Goal: Transaction & Acquisition: Download file/media

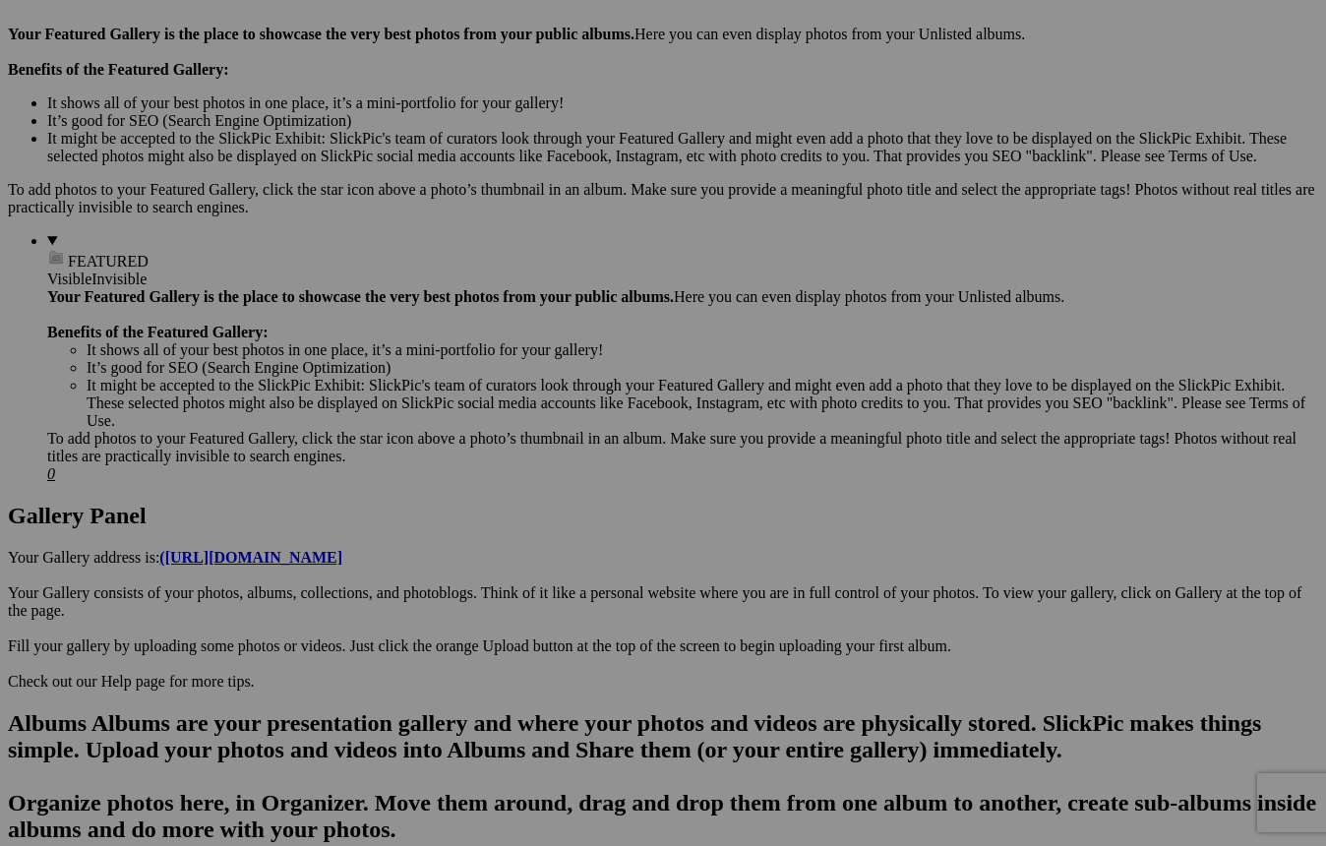
scroll to position [602, 0]
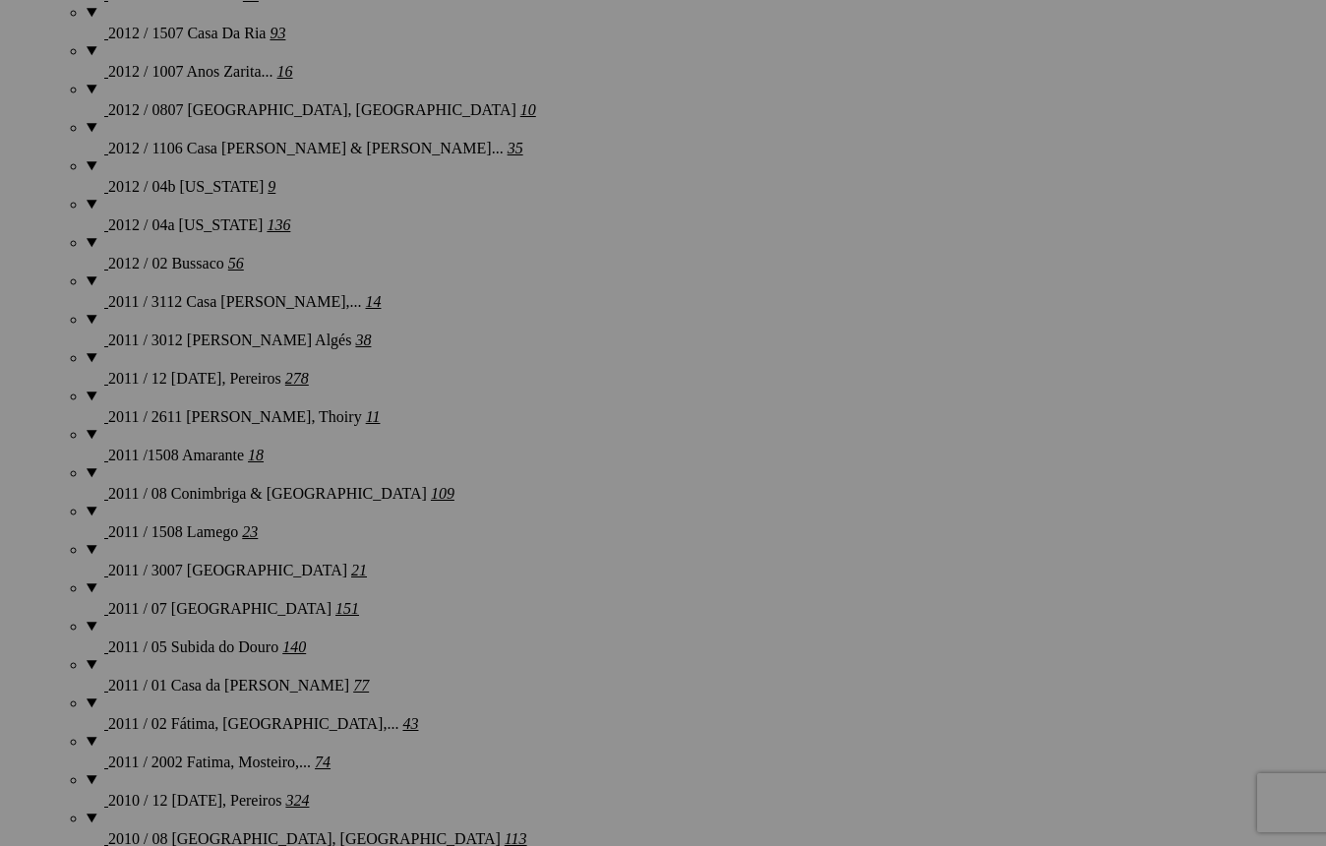
scroll to position [5536, 0]
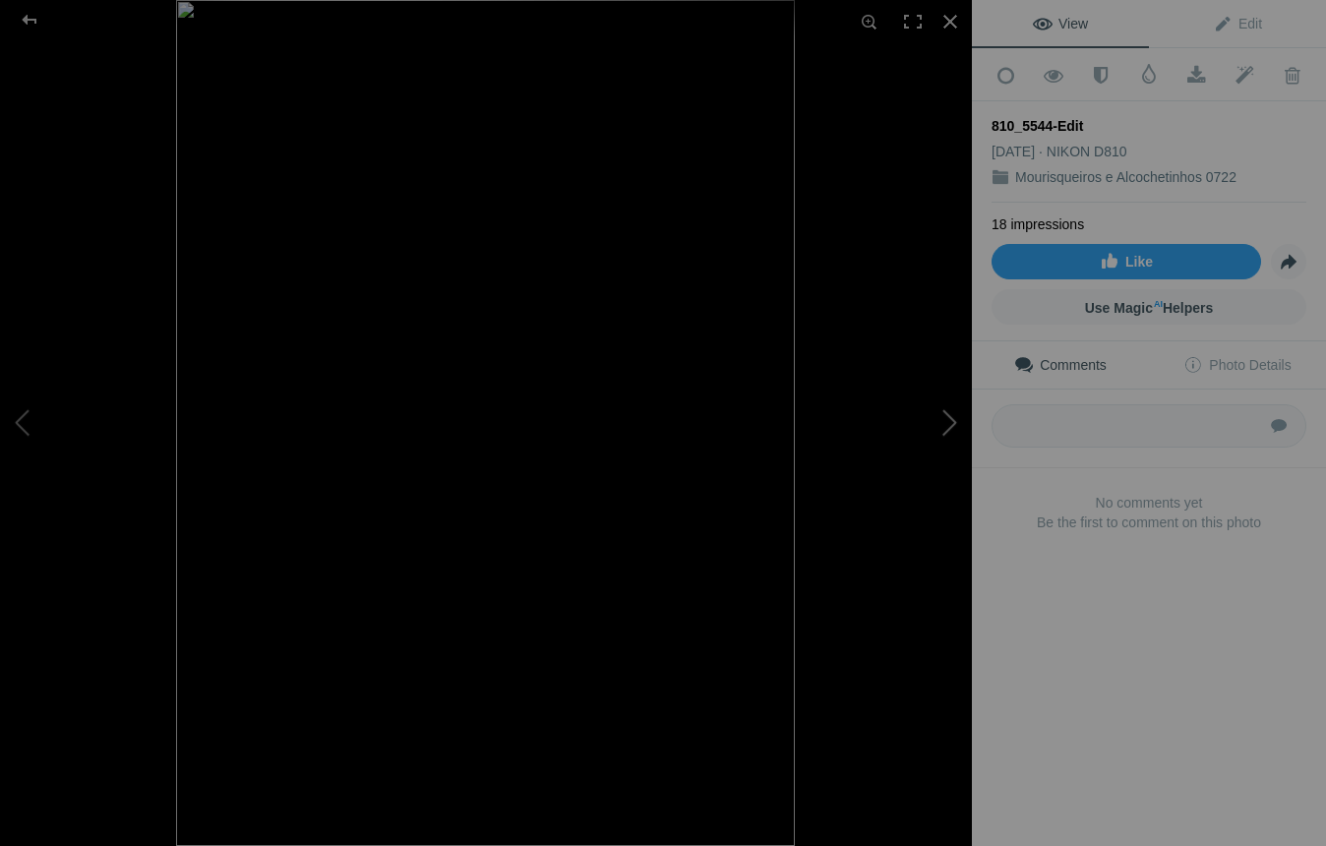
click at [949, 424] on button at bounding box center [897, 422] width 147 height 305
click at [950, 423] on button at bounding box center [897, 422] width 147 height 305
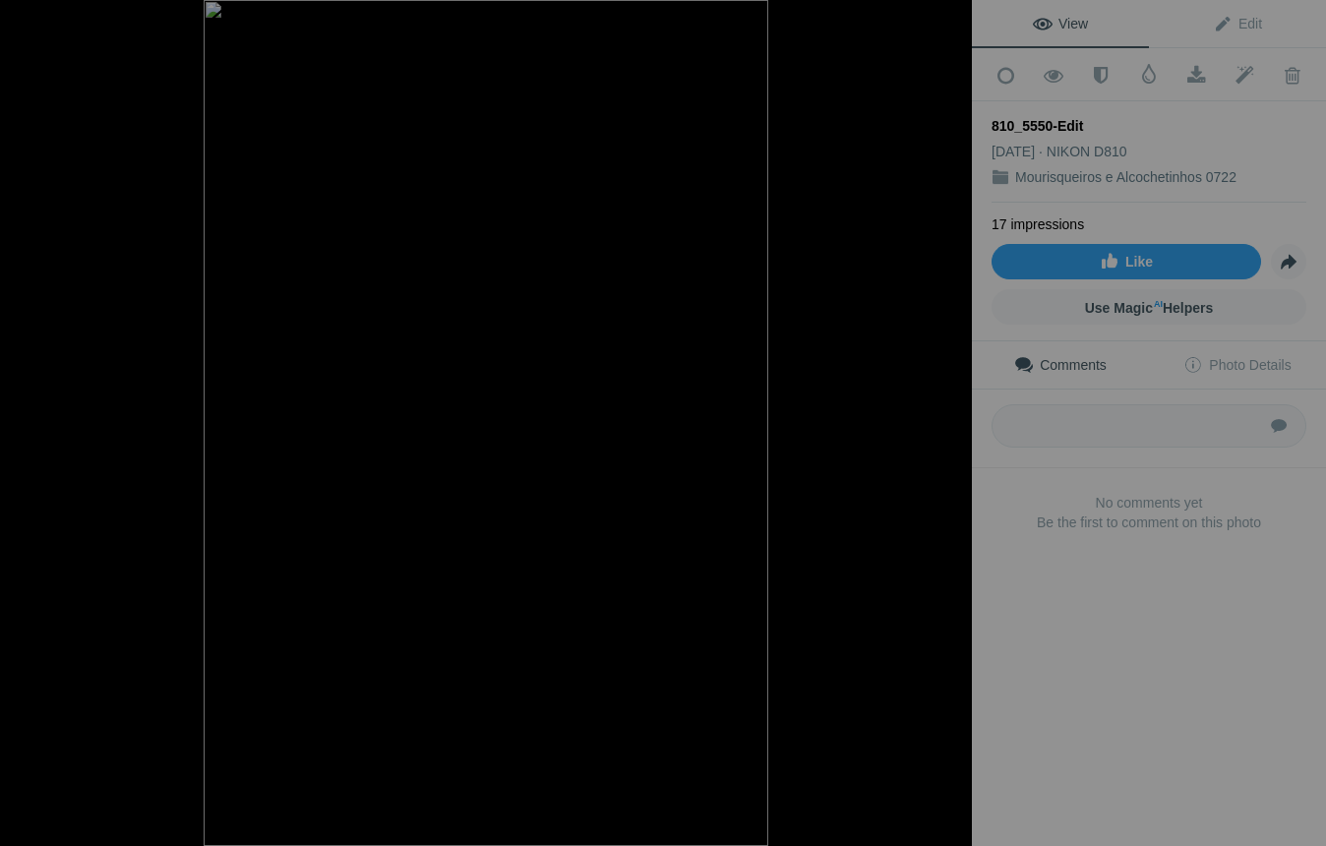
click at [950, 423] on button at bounding box center [897, 422] width 147 height 305
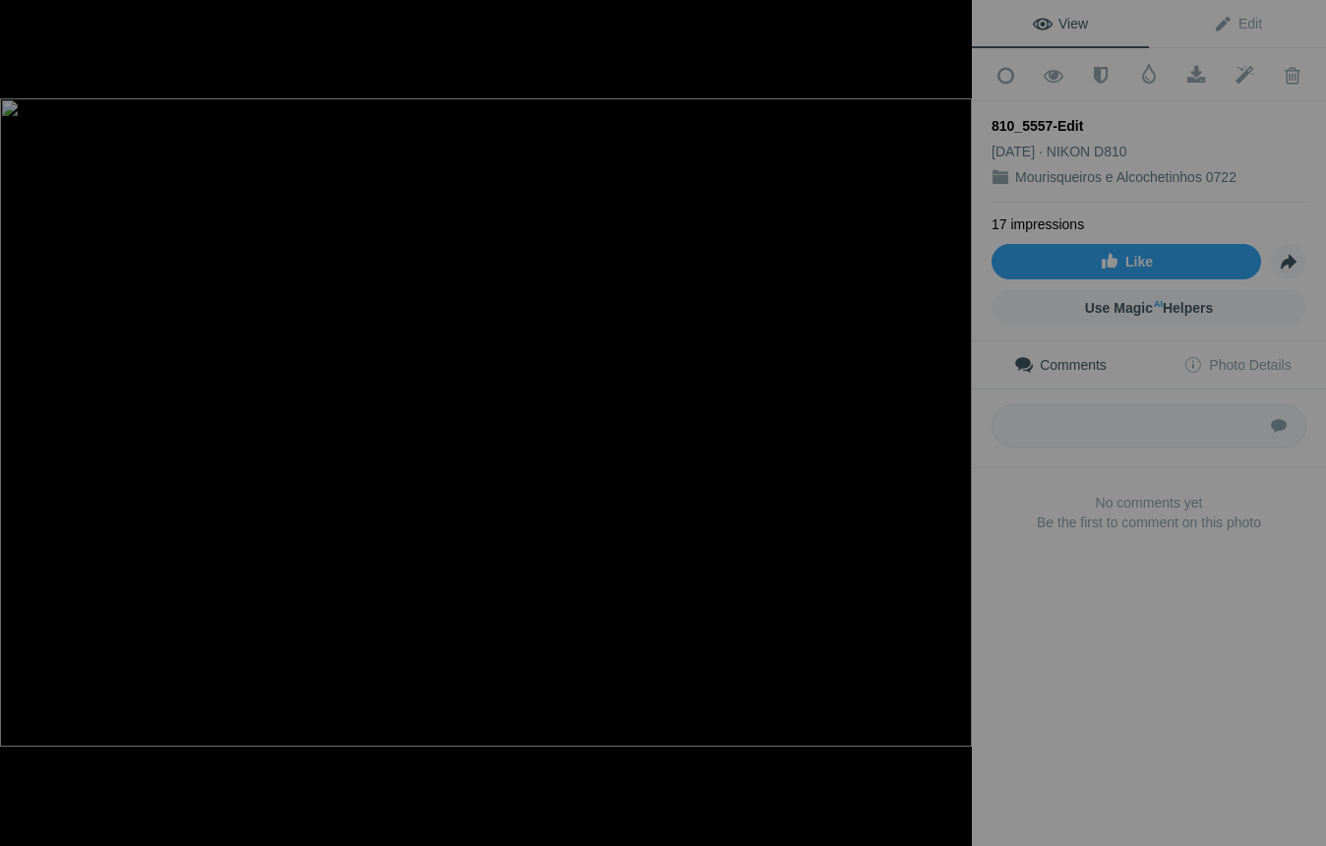
click at [950, 423] on button at bounding box center [897, 422] width 147 height 305
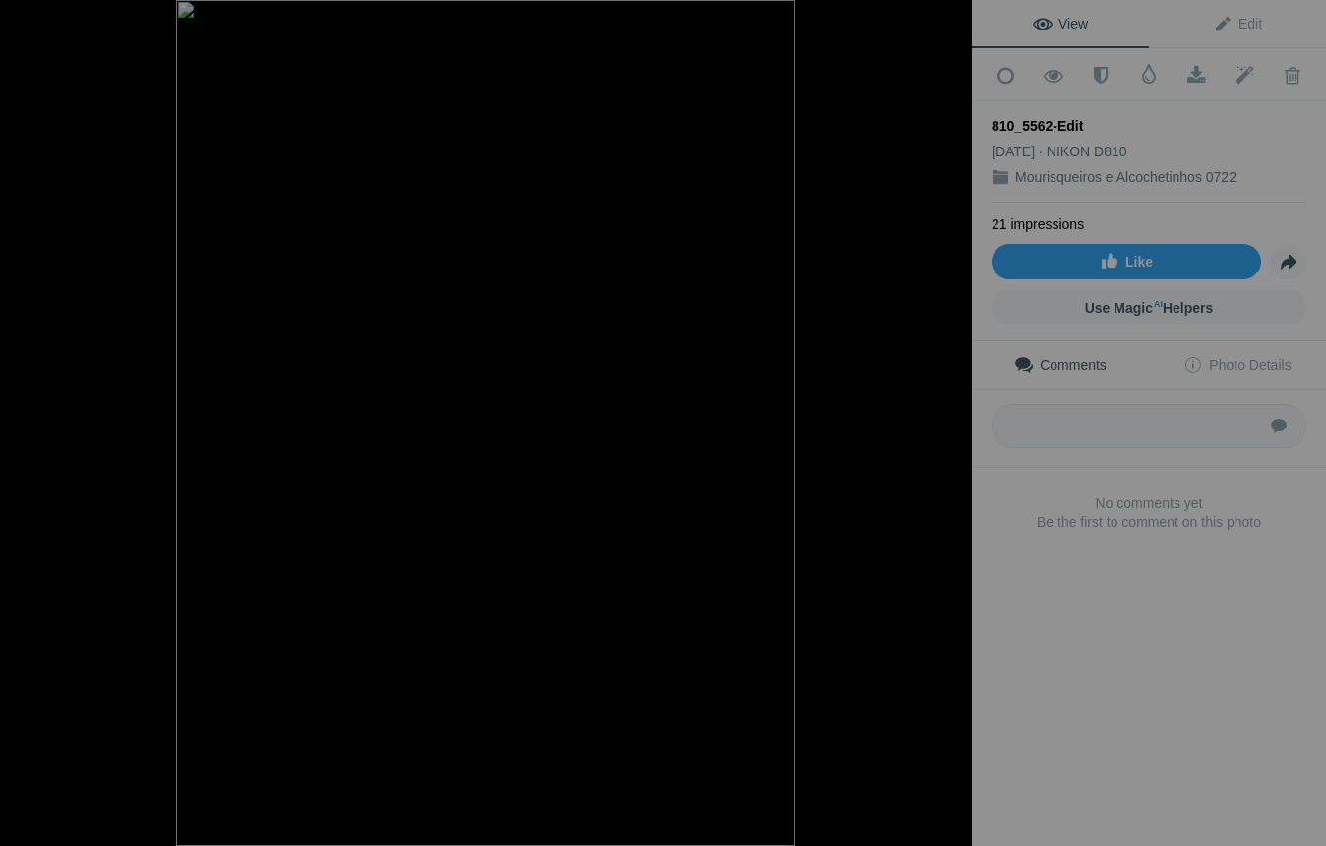
click at [950, 423] on button at bounding box center [897, 422] width 147 height 305
click at [950, 424] on button at bounding box center [897, 422] width 147 height 305
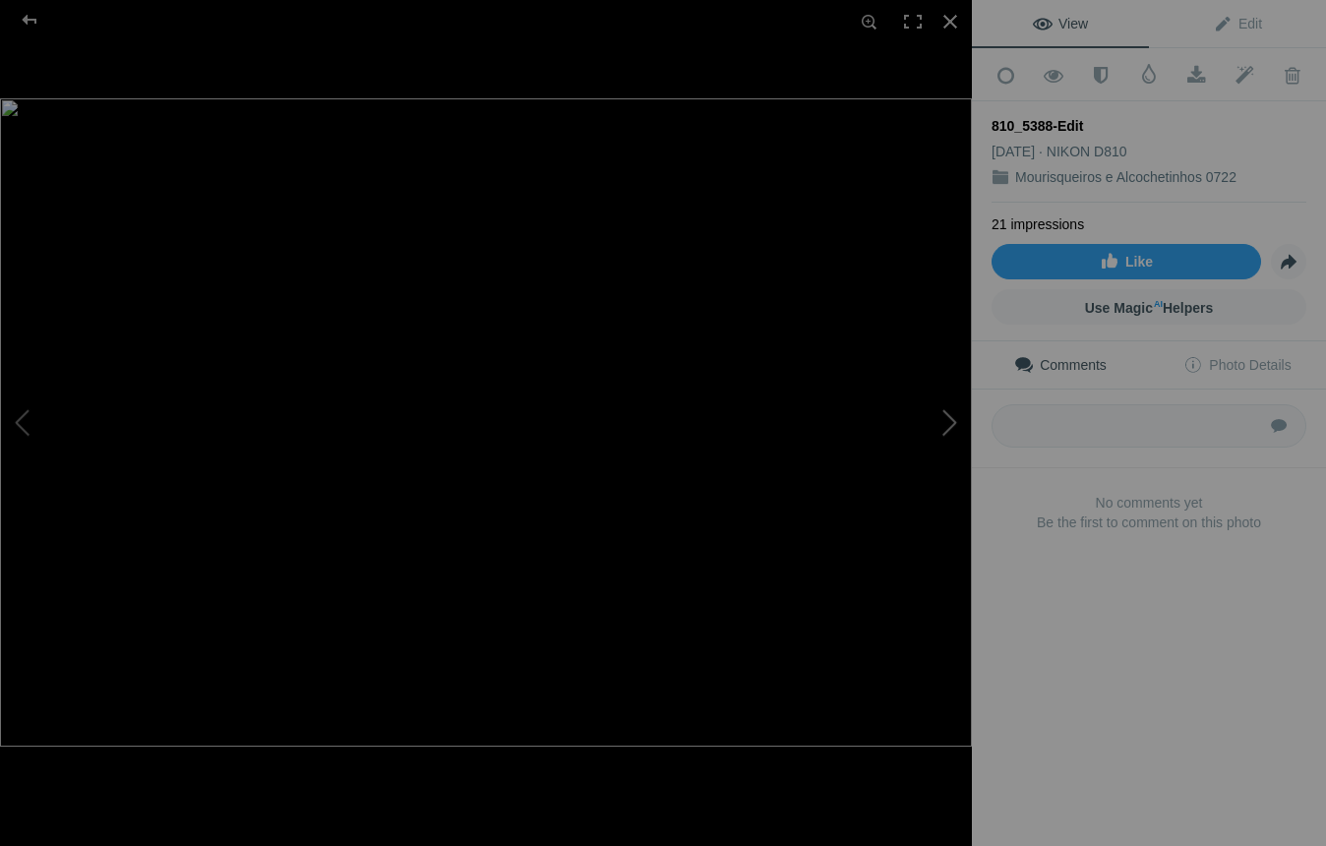
click at [950, 424] on button at bounding box center [897, 422] width 147 height 305
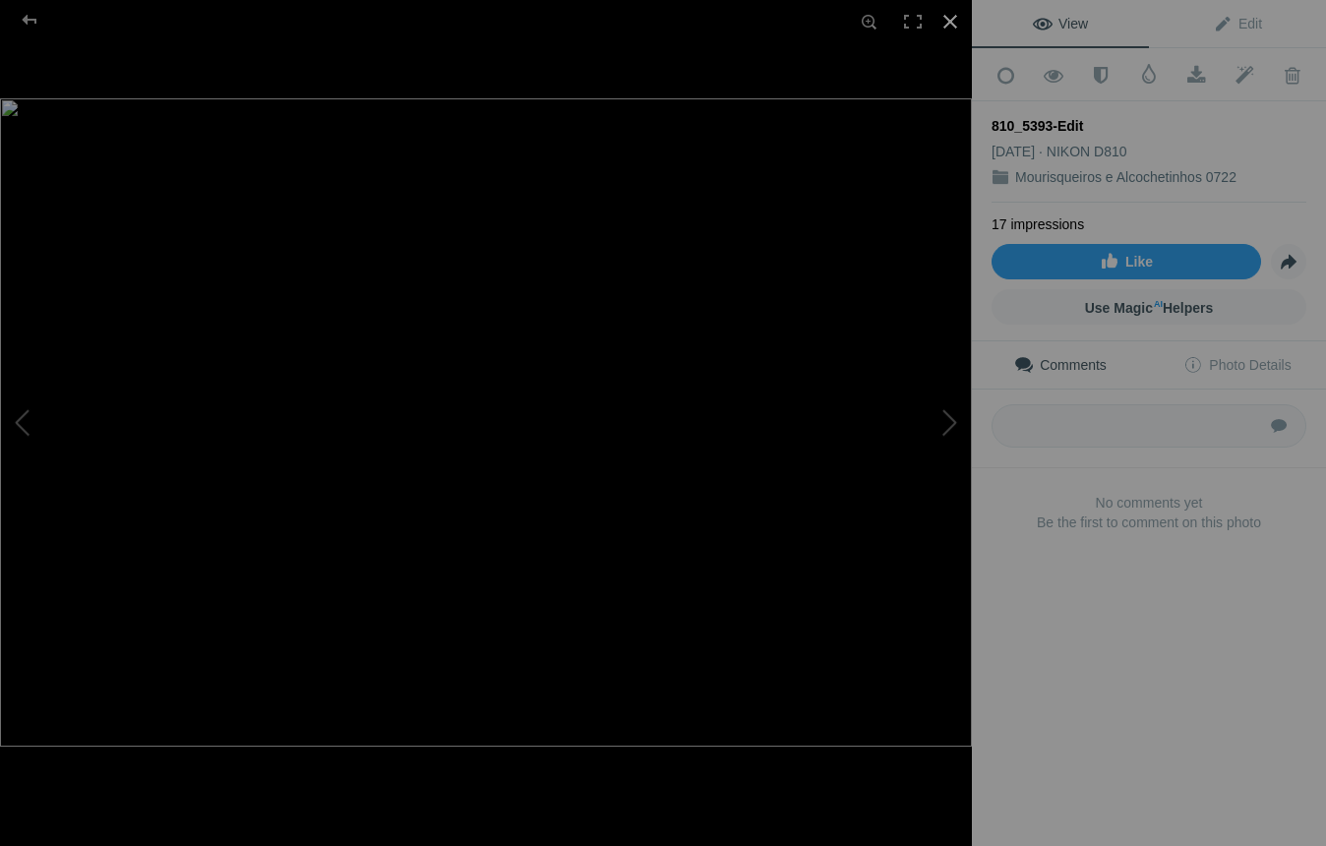
click at [947, 23] on div at bounding box center [949, 21] width 43 height 43
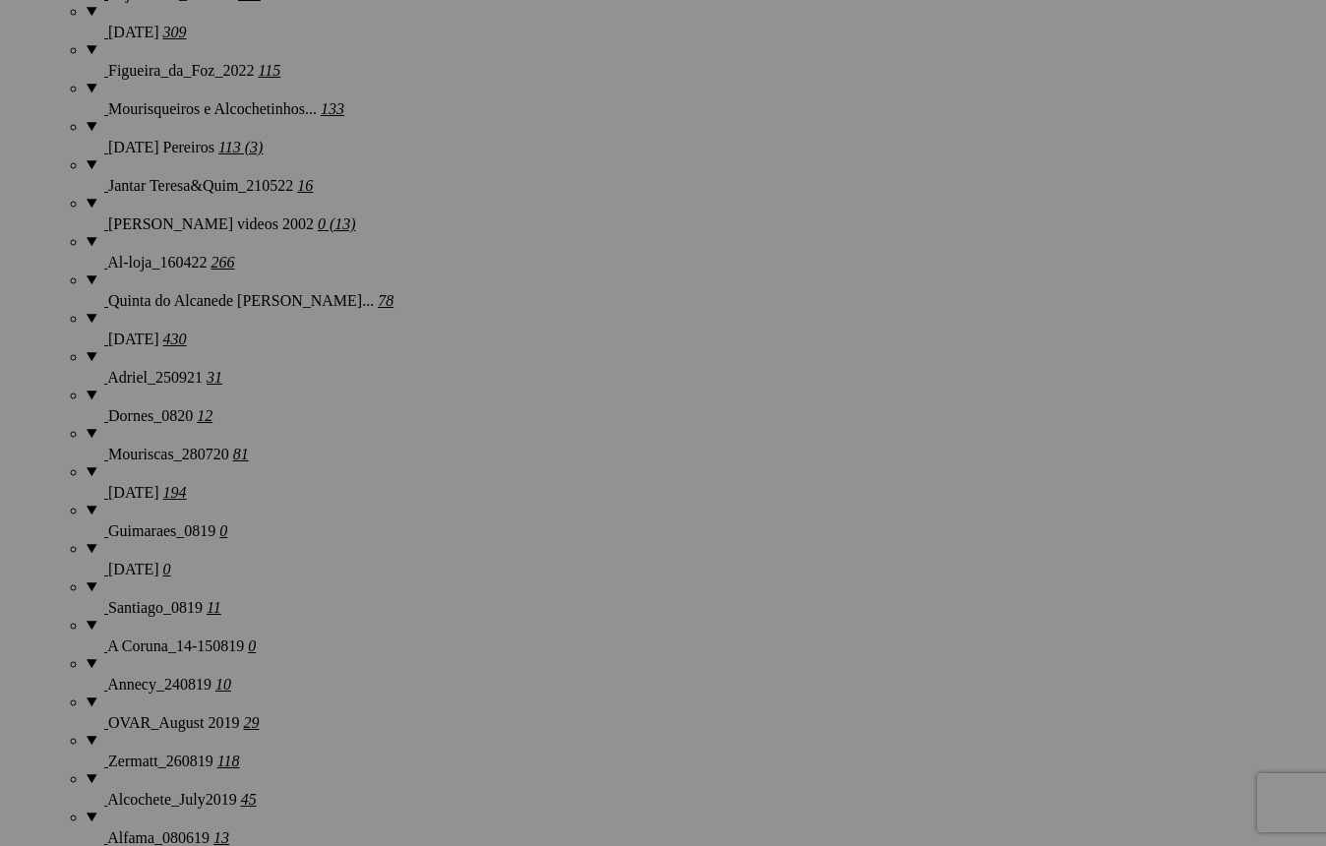
scroll to position [2734, 0]
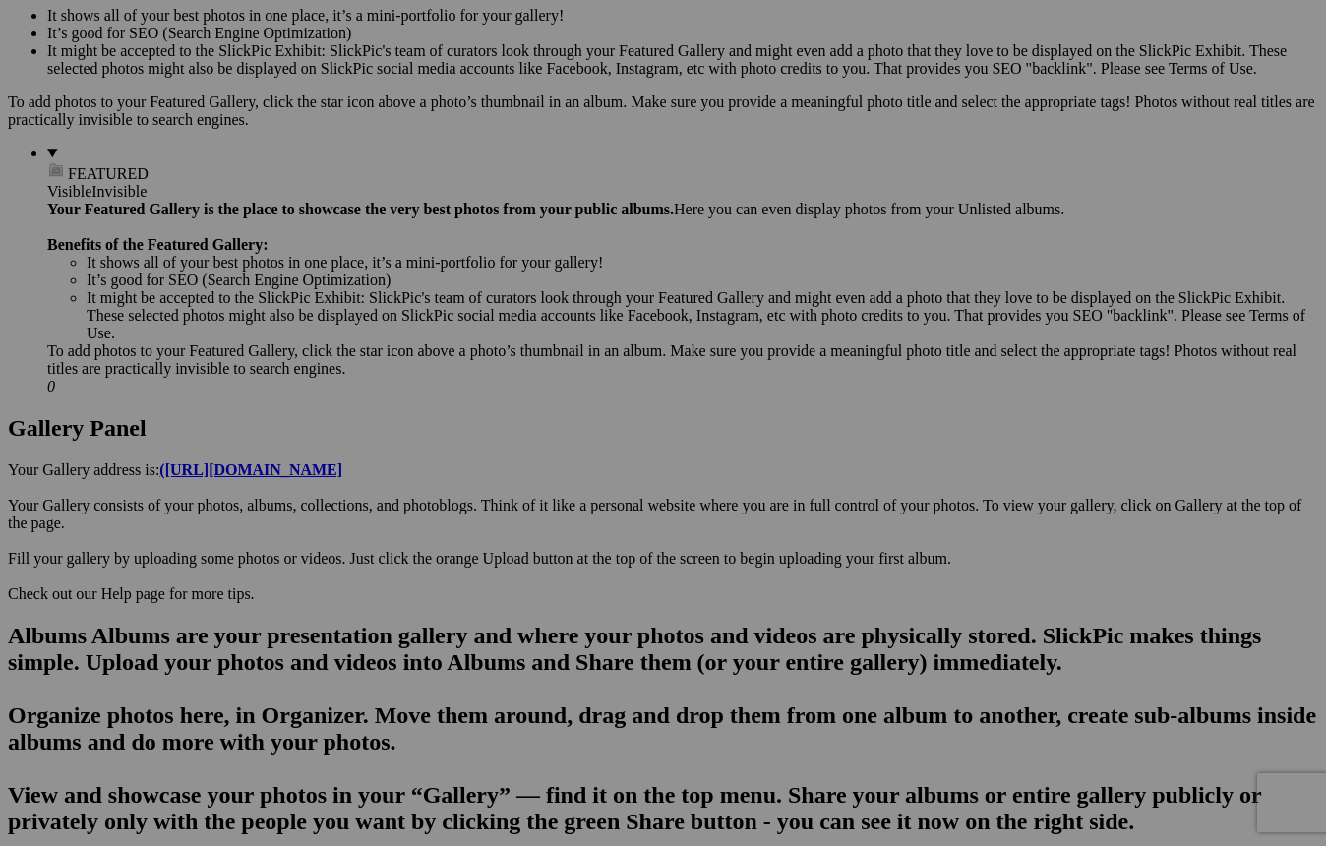
scroll to position [670, 0]
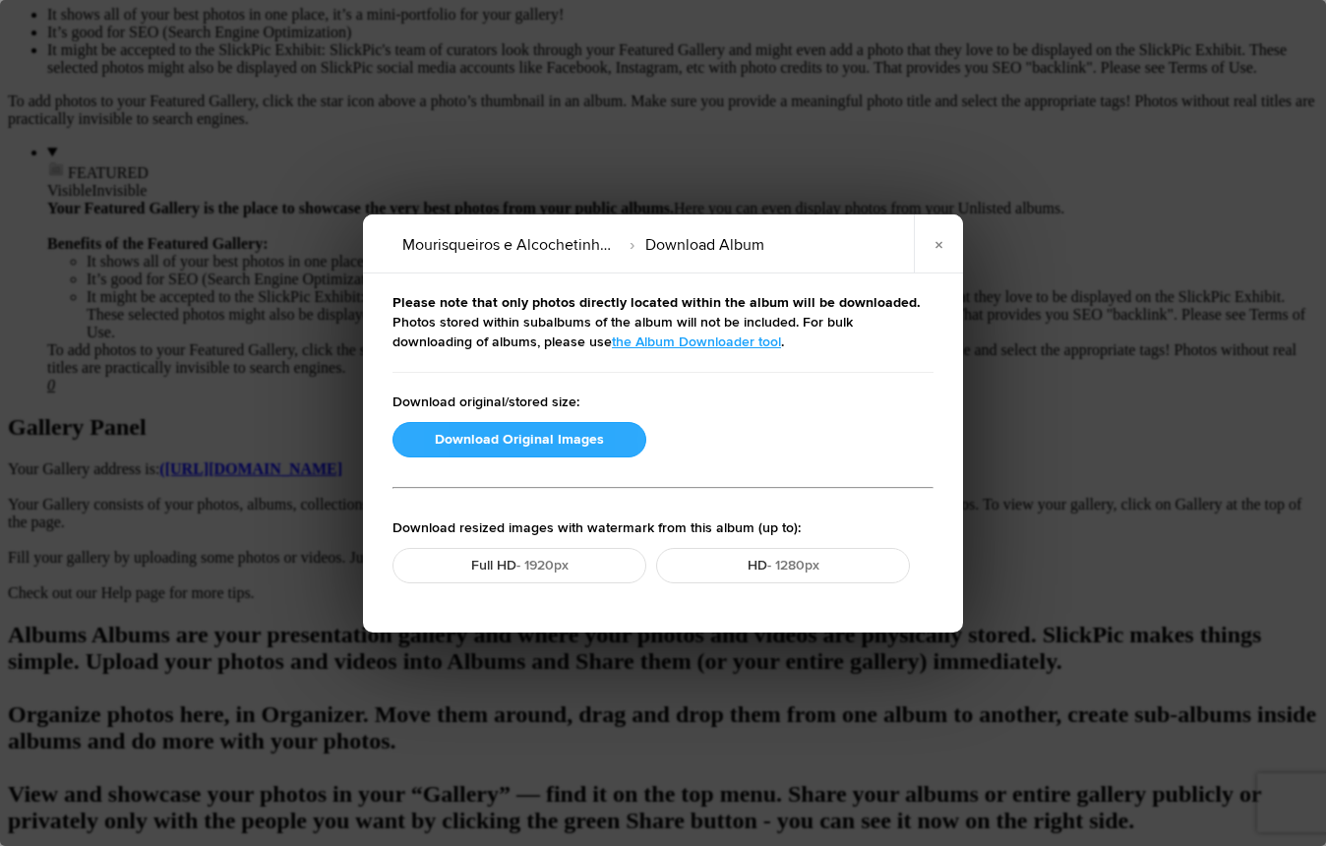
click at [545, 435] on button "Download Original Images" at bounding box center [519, 439] width 254 height 35
